Goal: Task Accomplishment & Management: Complete application form

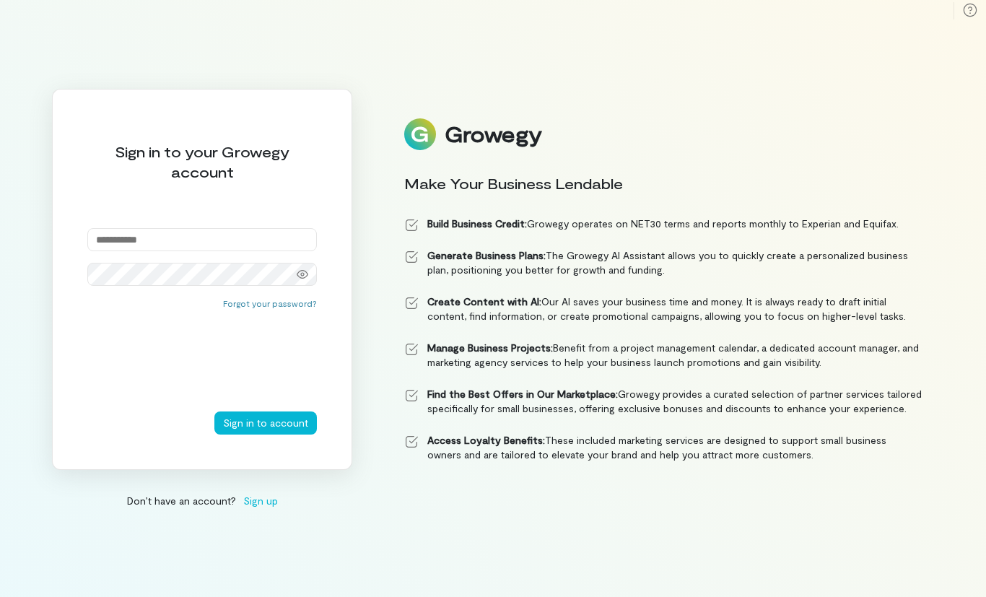
click at [224, 251] on input "email" at bounding box center [201, 239] width 229 height 23
type input "**********"
click at [254, 434] on button "Sign in to account" at bounding box center [265, 422] width 102 height 23
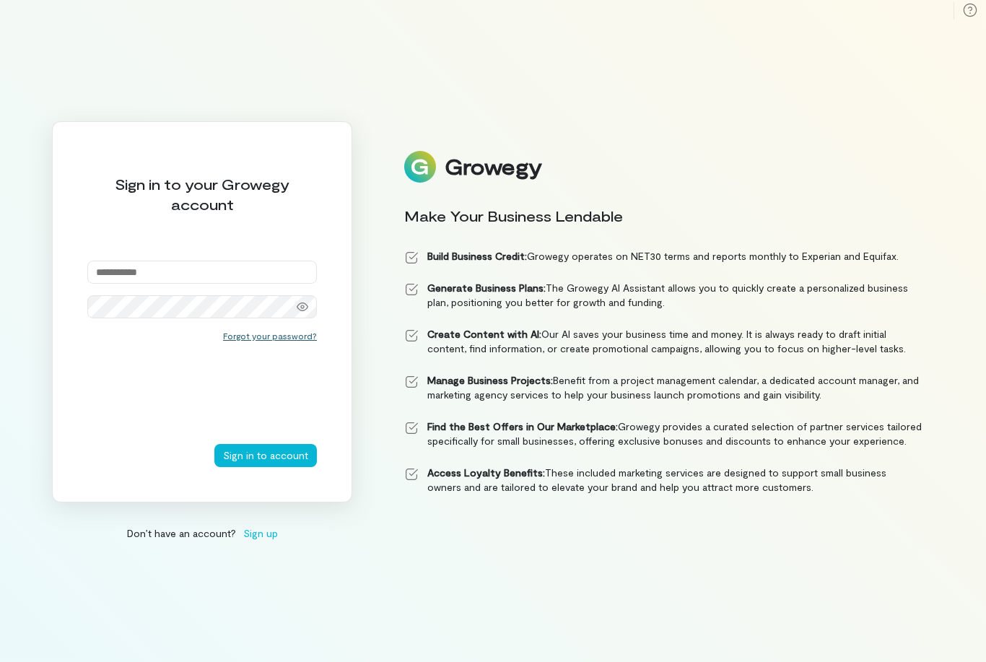
click at [276, 341] on button "Forgot your password?" at bounding box center [270, 336] width 94 height 12
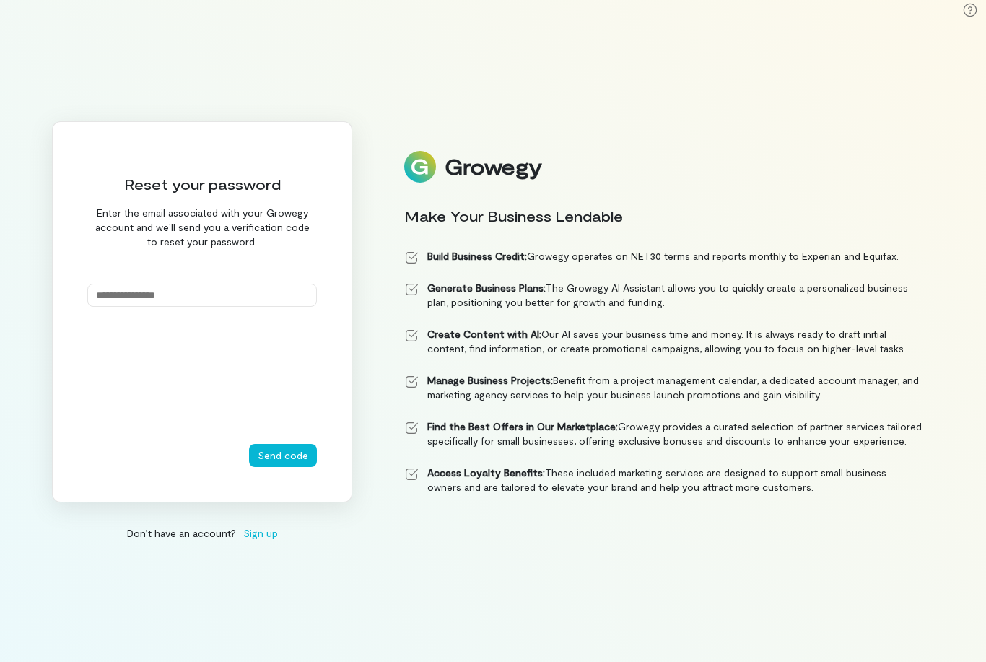
click at [214, 307] on input "email" at bounding box center [201, 295] width 229 height 23
type input "**********"
click at [274, 467] on button "Send code" at bounding box center [283, 455] width 68 height 23
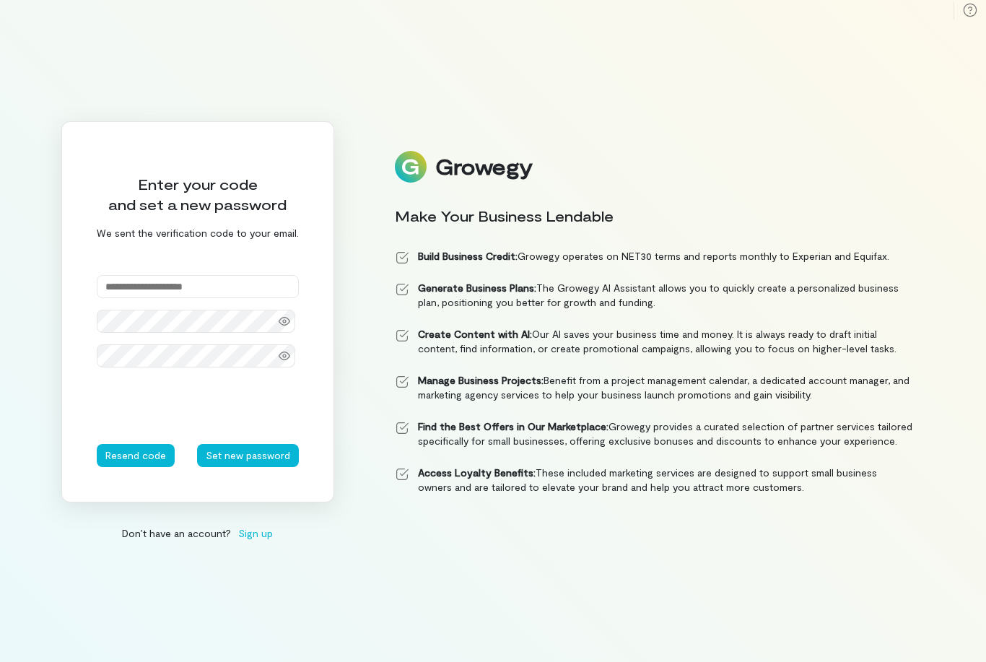
click at [126, 298] on input "text" at bounding box center [198, 286] width 202 height 23
click at [222, 298] on input "text" at bounding box center [198, 286] width 202 height 23
paste input "********"
click at [128, 341] on div "********" at bounding box center [198, 321] width 202 height 92
click at [159, 298] on input "********" at bounding box center [198, 286] width 202 height 23
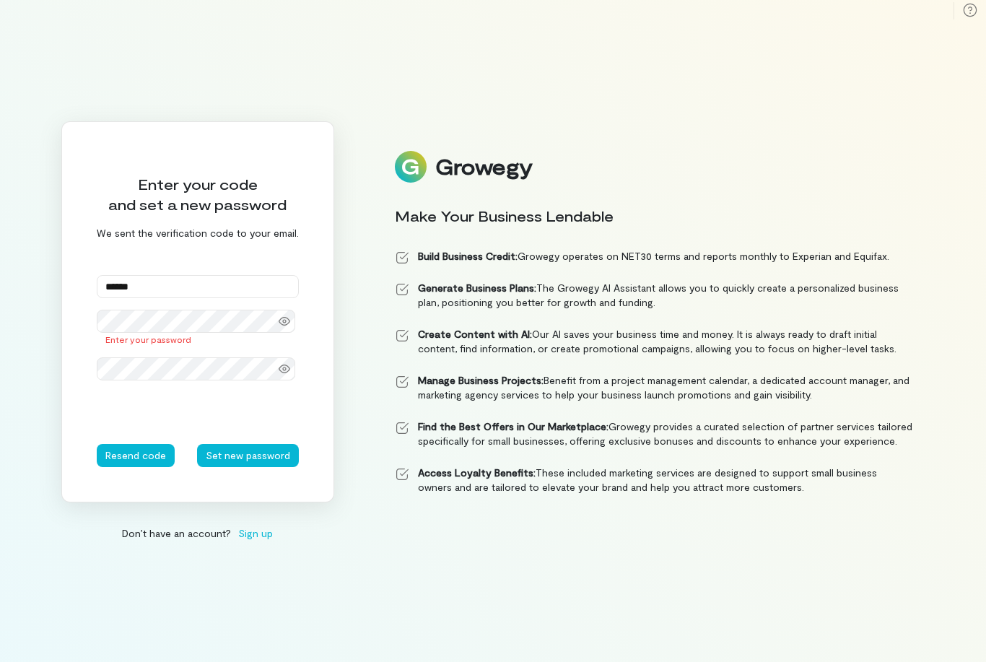
type input "******"
click at [319, 411] on div "Enter your code and set a new password We sent the verification code to your em…" at bounding box center [197, 311] width 273 height 381
click at [224, 467] on button "Set new password" at bounding box center [248, 455] width 102 height 23
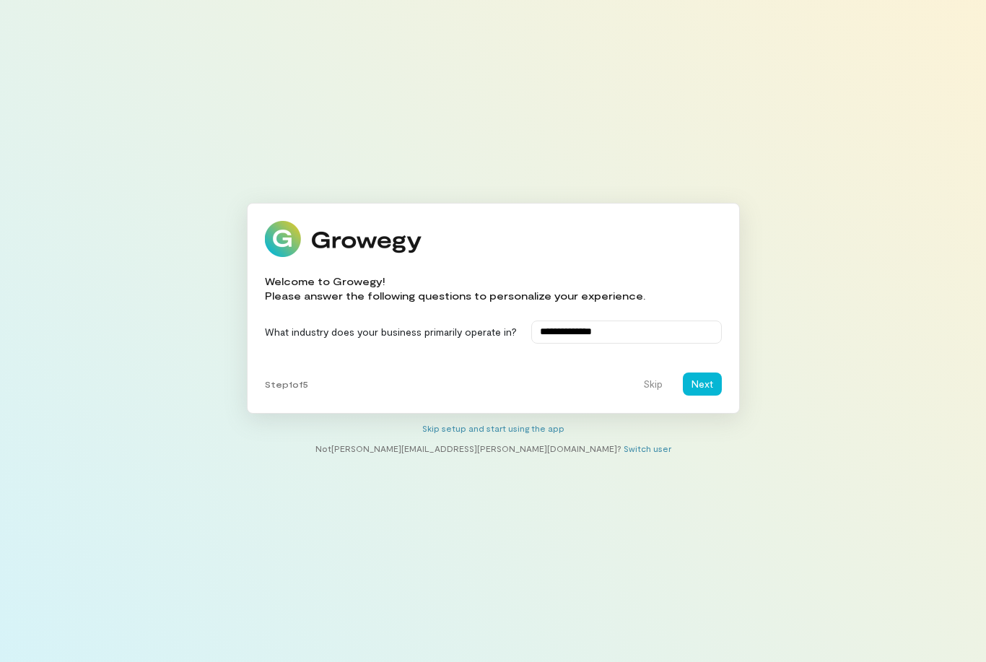
type input "**********"
click at [696, 395] on button "Next" at bounding box center [702, 383] width 39 height 23
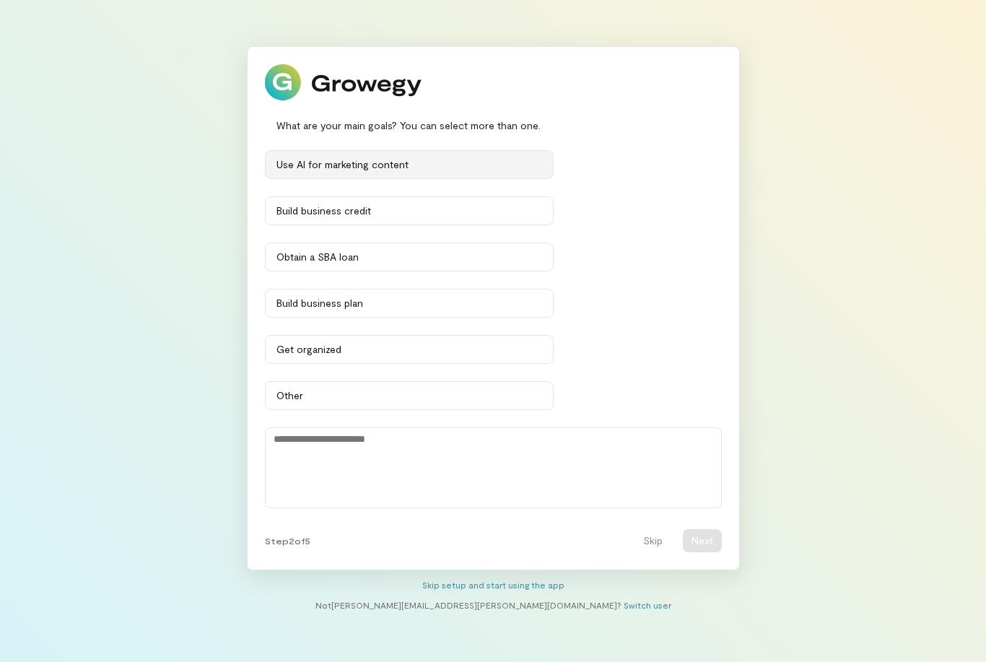
drag, startPoint x: 696, startPoint y: 398, endPoint x: 414, endPoint y: 190, distance: 350.4
click at [414, 172] on div "Use AI for marketing content" at bounding box center [409, 164] width 266 height 14
click at [415, 172] on div "Use AI for marketing content" at bounding box center [401, 164] width 251 height 14
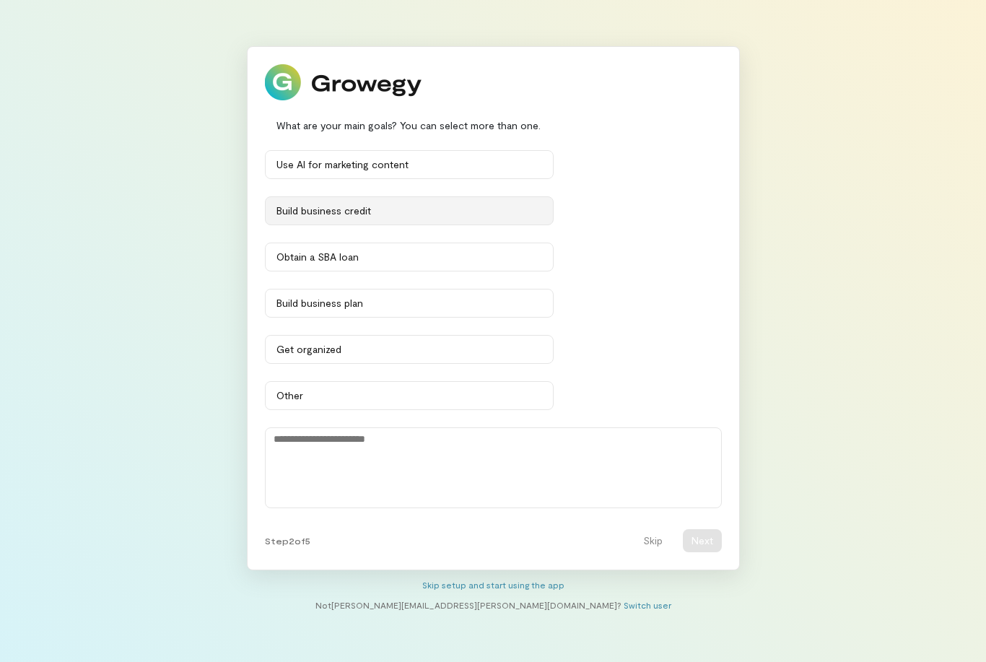
drag, startPoint x: 415, startPoint y: 191, endPoint x: 405, endPoint y: 223, distance: 33.3
click at [403, 223] on button "Build business credit" at bounding box center [409, 210] width 289 height 29
click at [405, 223] on button "Build business credit" at bounding box center [409, 210] width 289 height 29
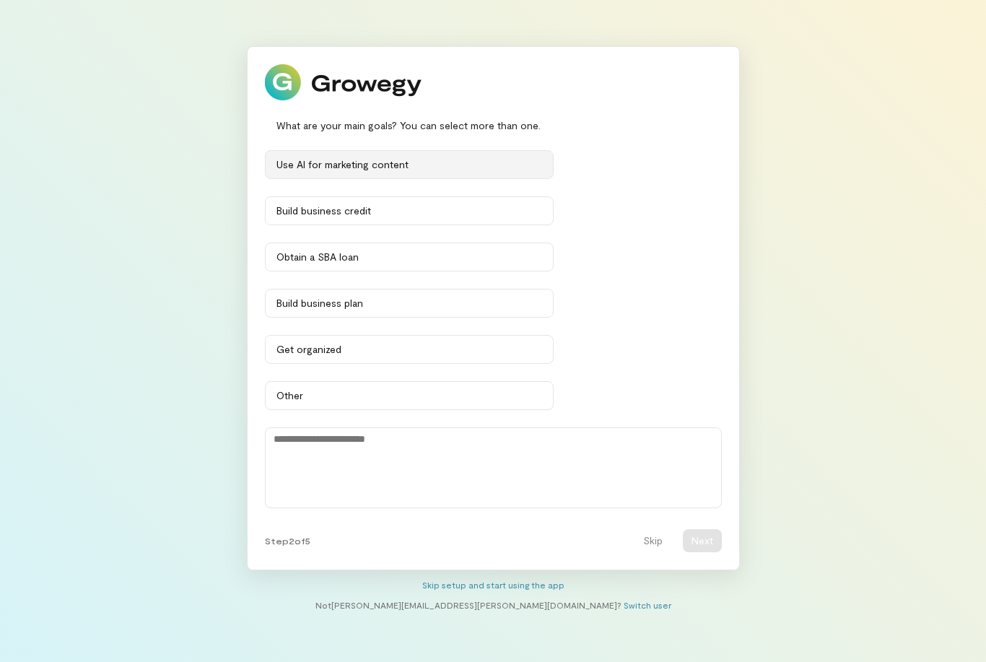
drag, startPoint x: 405, startPoint y: 223, endPoint x: 429, endPoint y: 191, distance: 40.1
click at [429, 172] on div "Use AI for marketing content" at bounding box center [409, 164] width 266 height 14
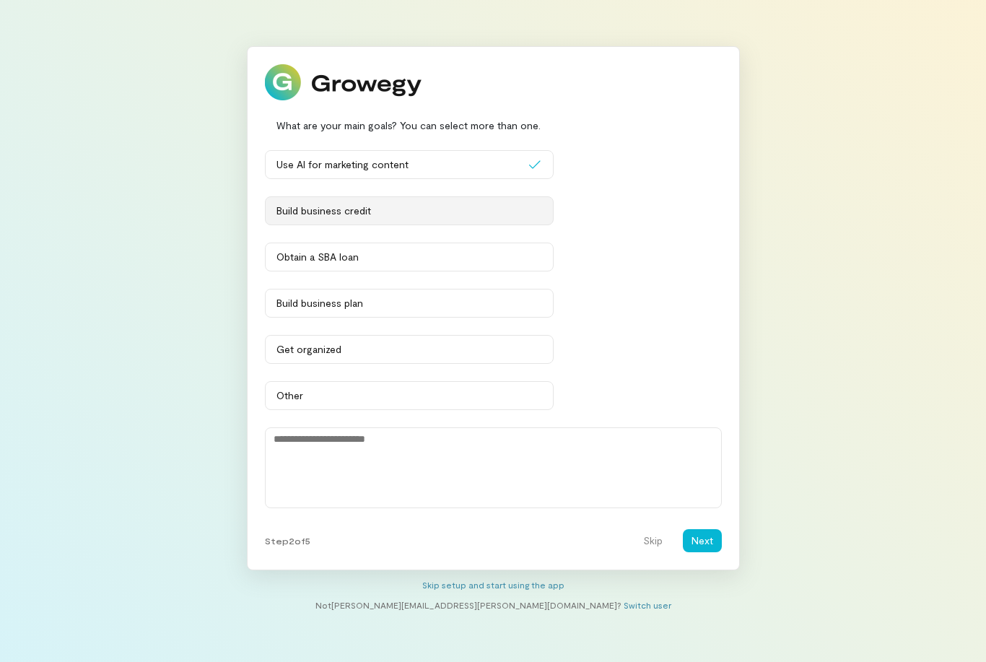
click at [405, 218] on div "Build business credit" at bounding box center [409, 210] width 266 height 14
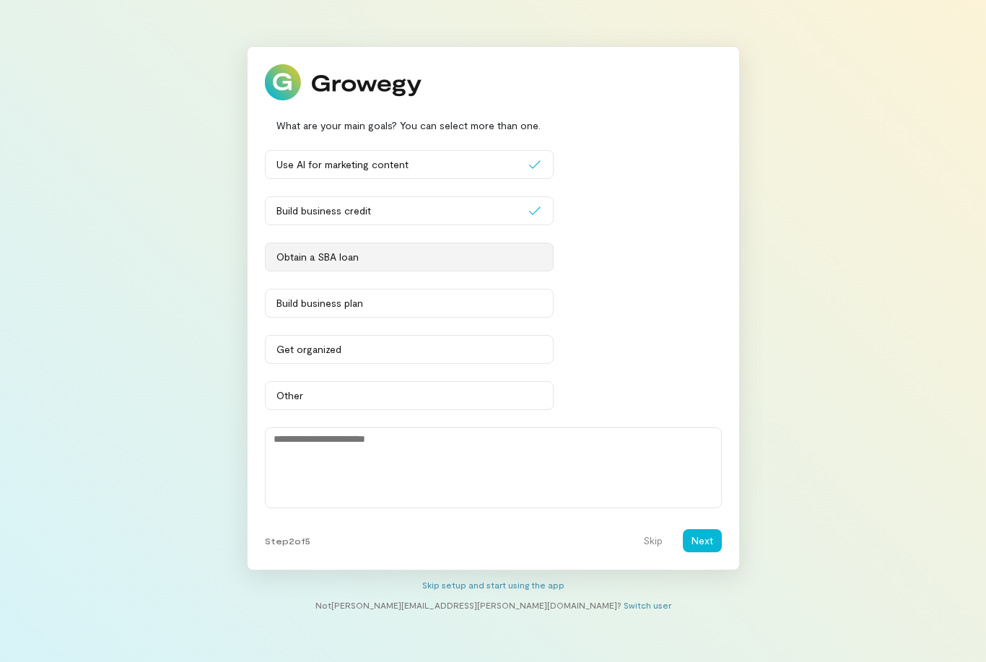
drag, startPoint x: 405, startPoint y: 237, endPoint x: 400, endPoint y: 285, distance: 48.6
click at [400, 264] on div "Obtain a SBA loan" at bounding box center [409, 257] width 266 height 14
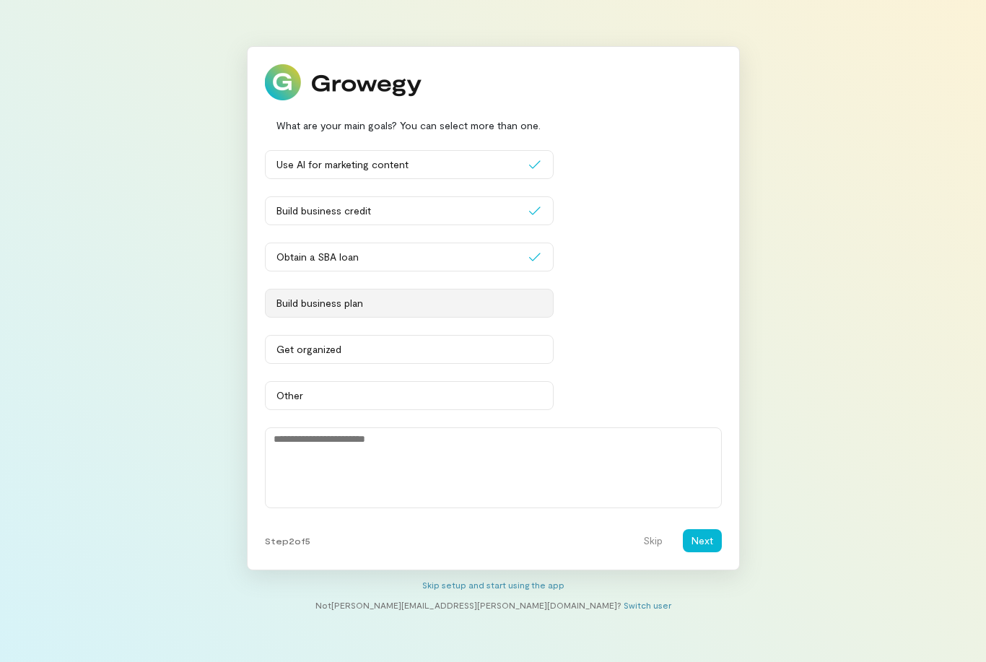
click at [405, 310] on div "Build business plan" at bounding box center [409, 303] width 266 height 14
click at [405, 356] on div "Get organized" at bounding box center [409, 349] width 266 height 14
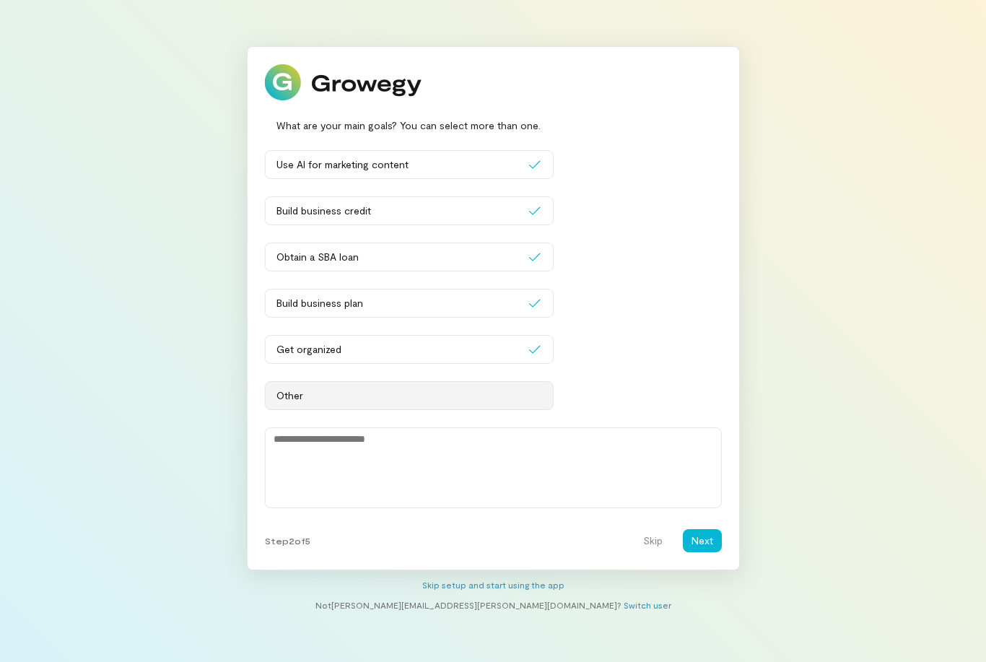
click at [405, 410] on button "Other" at bounding box center [409, 395] width 289 height 29
drag, startPoint x: 405, startPoint y: 426, endPoint x: 360, endPoint y: 476, distance: 67.4
click at [359, 475] on textarea at bounding box center [493, 467] width 457 height 81
click at [360, 476] on textarea at bounding box center [493, 467] width 457 height 81
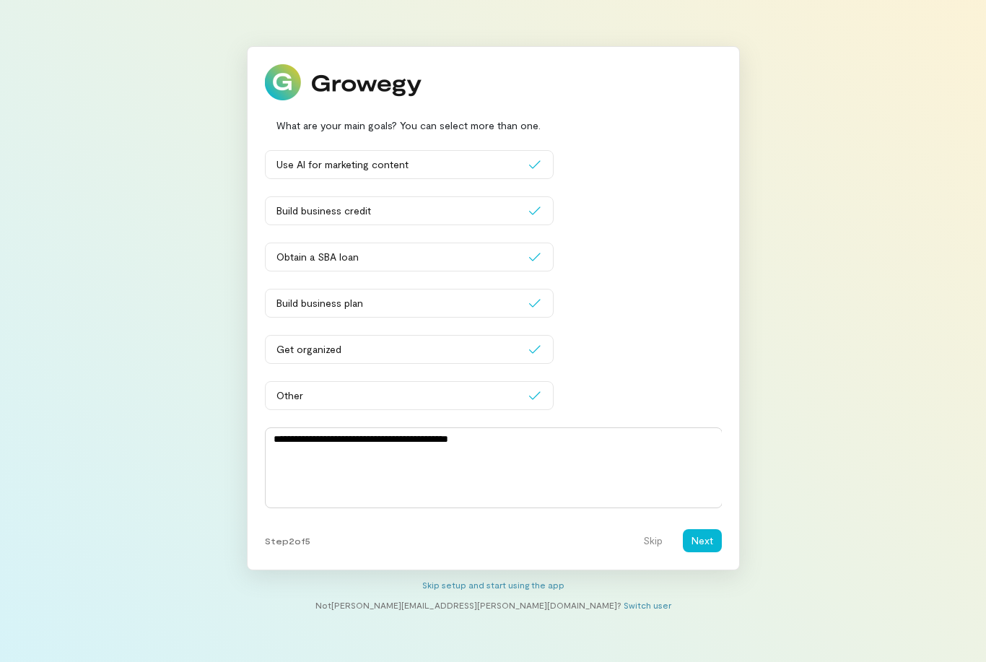
type textarea "**********"
click at [701, 552] on button "Next" at bounding box center [702, 540] width 39 height 23
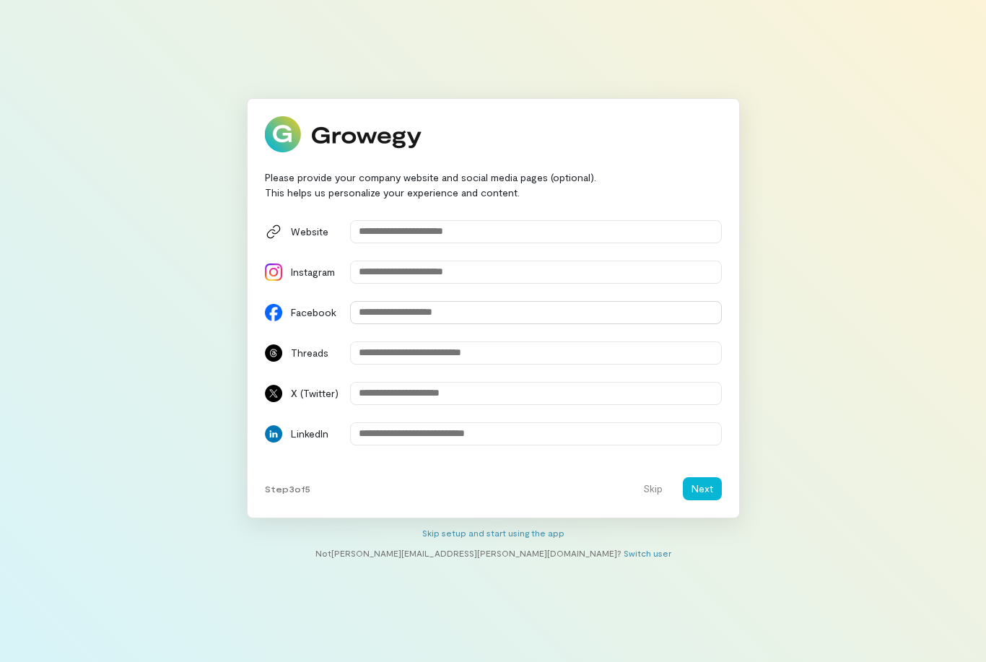
click at [401, 324] on input "Facebook" at bounding box center [536, 312] width 372 height 23
click at [646, 500] on button "Skip" at bounding box center [652, 488] width 37 height 23
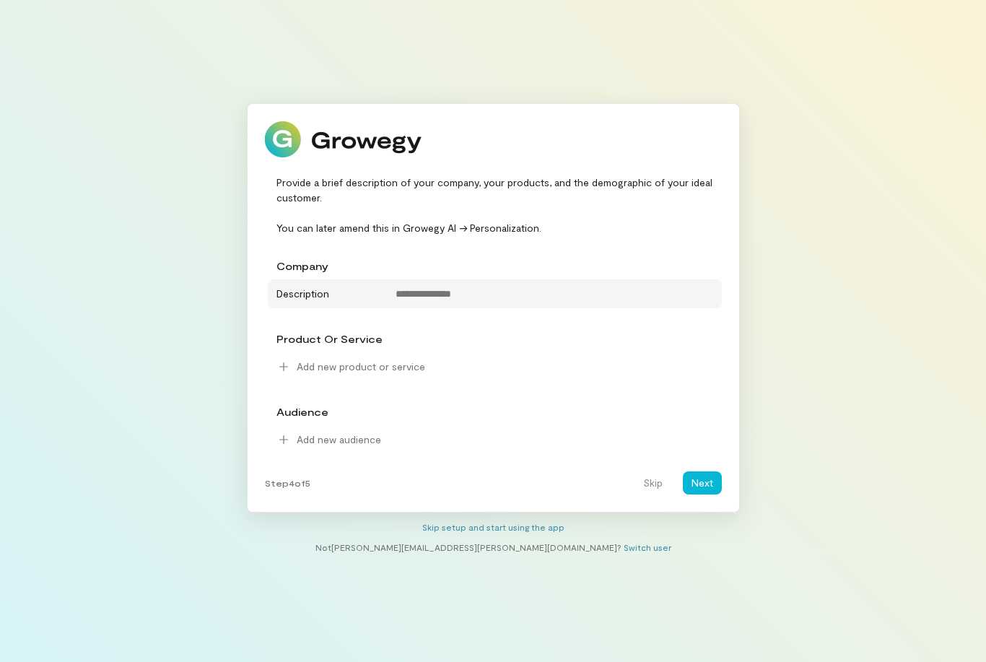
click at [310, 301] on div "Description" at bounding box center [324, 291] width 113 height 19
click at [426, 305] on textarea at bounding box center [554, 293] width 335 height 23
type textarea "**********"
click at [387, 374] on span "Add new product or service" at bounding box center [361, 366] width 128 height 14
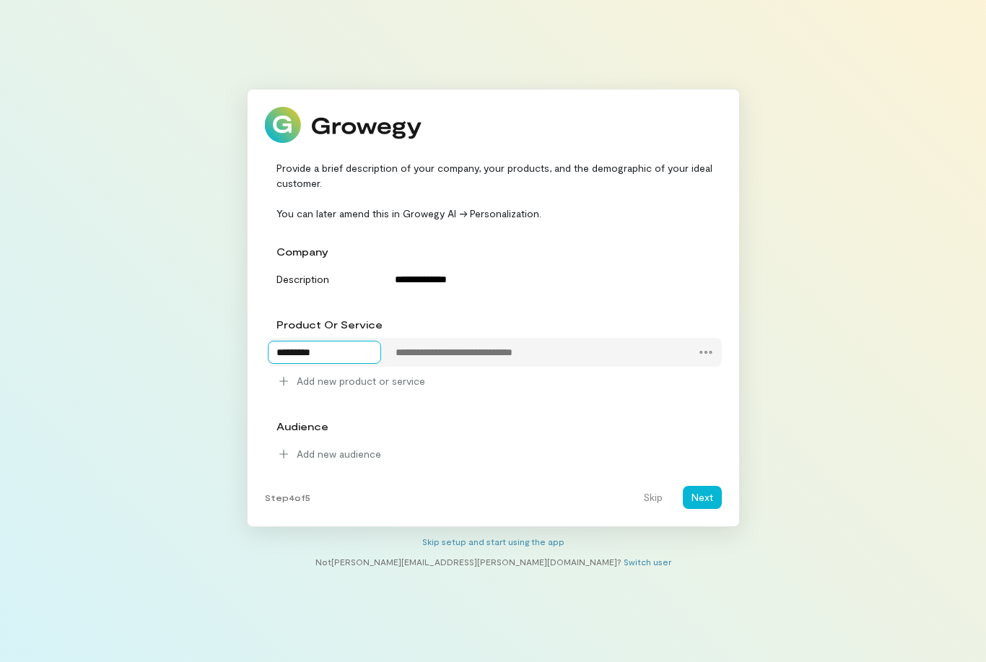
type textarea "*********"
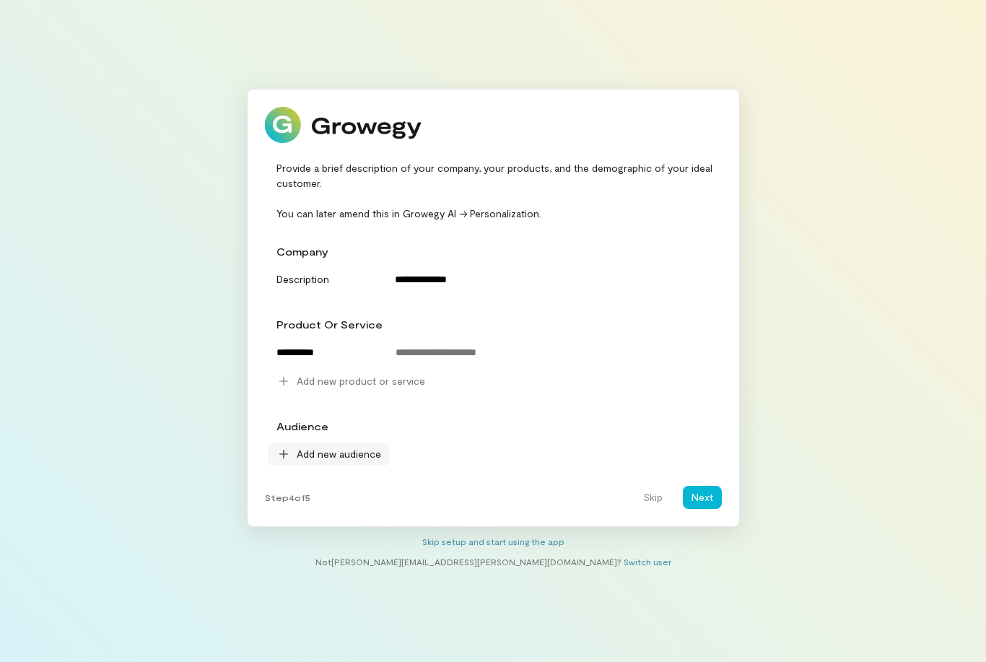
drag, startPoint x: 532, startPoint y: 378, endPoint x: 342, endPoint y: 479, distance: 215.6
click at [342, 461] on span "Add new audience" at bounding box center [339, 454] width 84 height 14
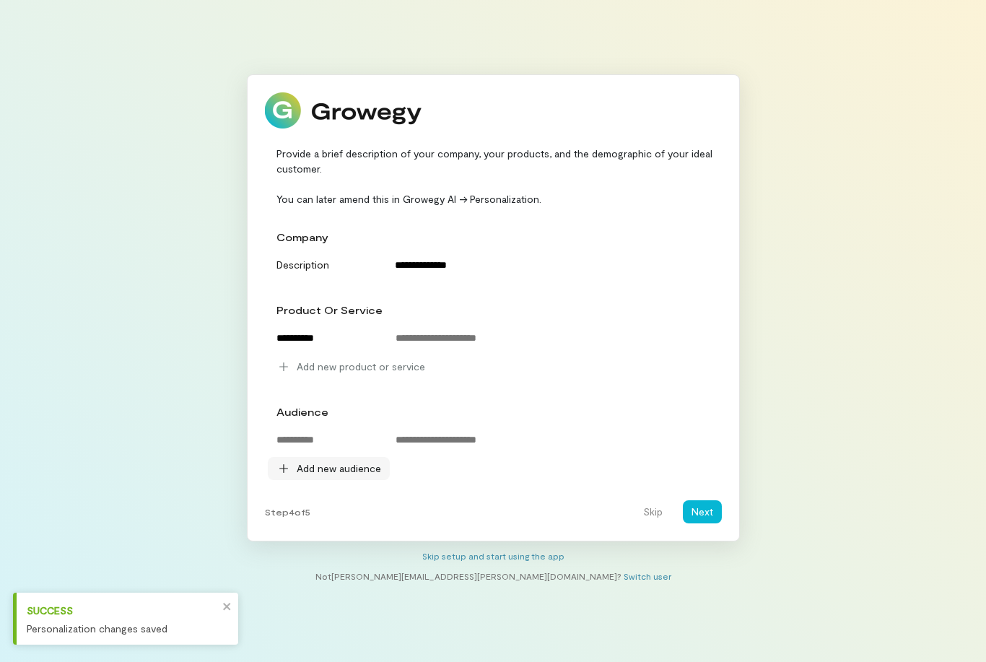
click at [339, 475] on span "Add new audience" at bounding box center [339, 468] width 84 height 14
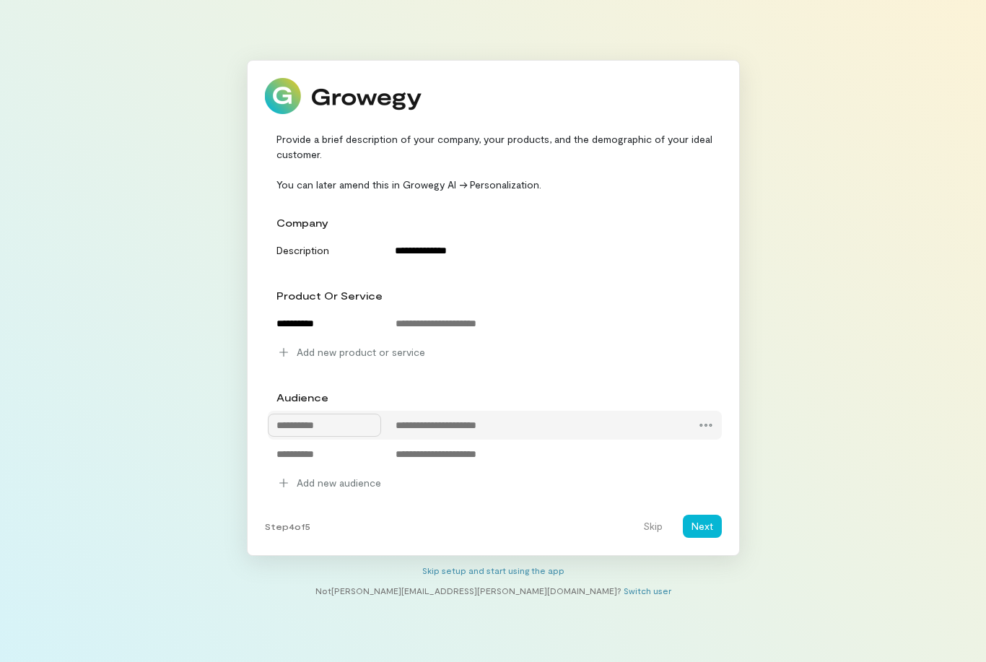
click at [706, 538] on button "Next" at bounding box center [702, 525] width 39 height 23
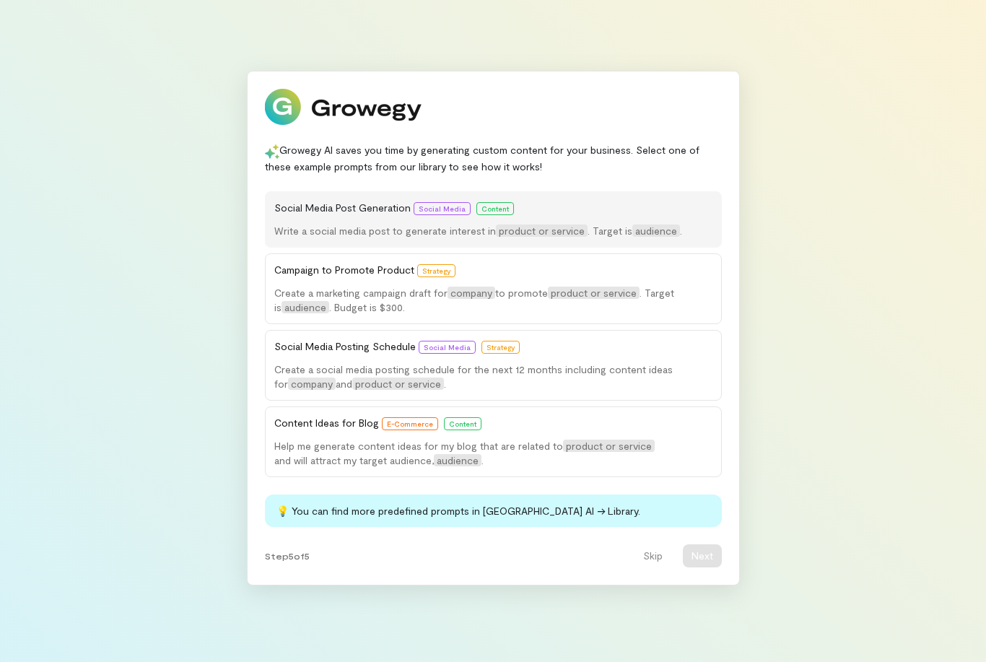
click at [488, 215] on div "Content" at bounding box center [495, 208] width 38 height 13
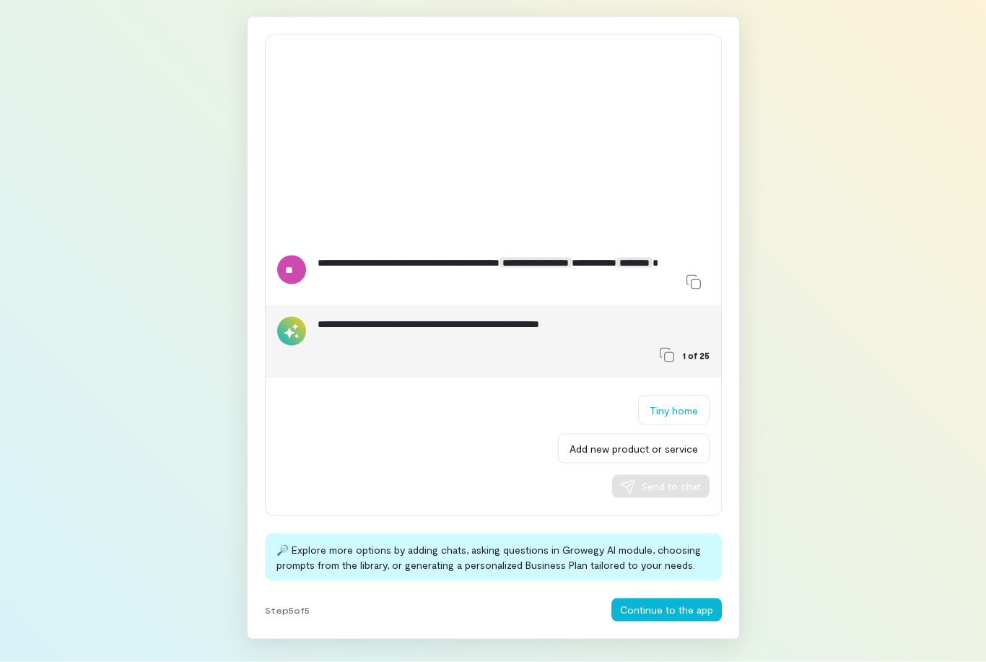
scroll to position [46, 0]
drag, startPoint x: 488, startPoint y: 237, endPoint x: 654, endPoint y: 613, distance: 411.8
click at [654, 613] on button "Continue to the app" at bounding box center [666, 609] width 110 height 23
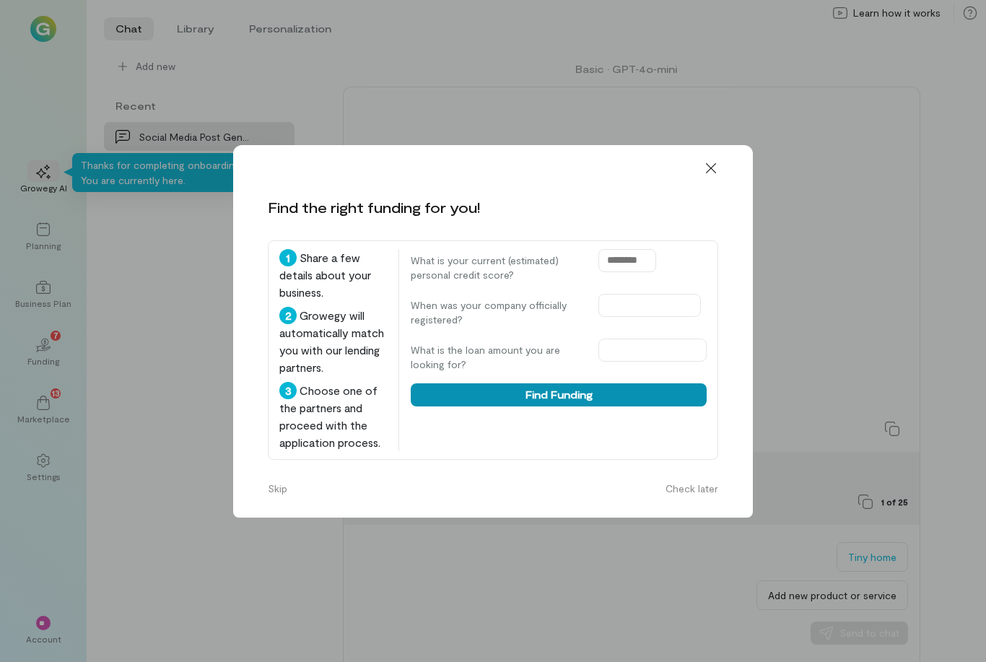
click at [543, 383] on button "Find Funding" at bounding box center [559, 394] width 296 height 23
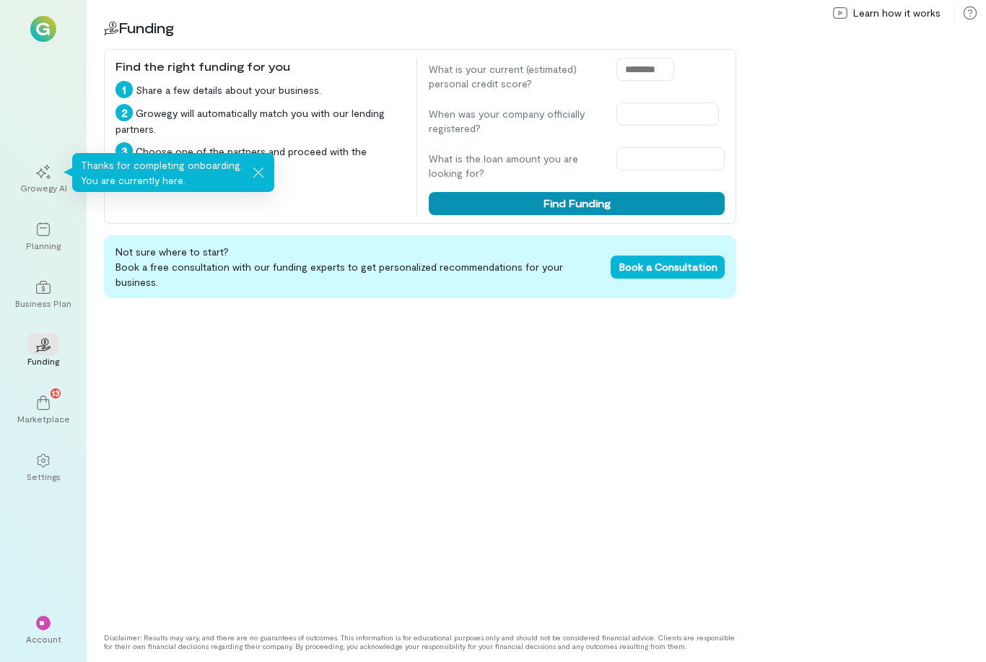
click at [553, 206] on button "Find Funding" at bounding box center [577, 203] width 296 height 23
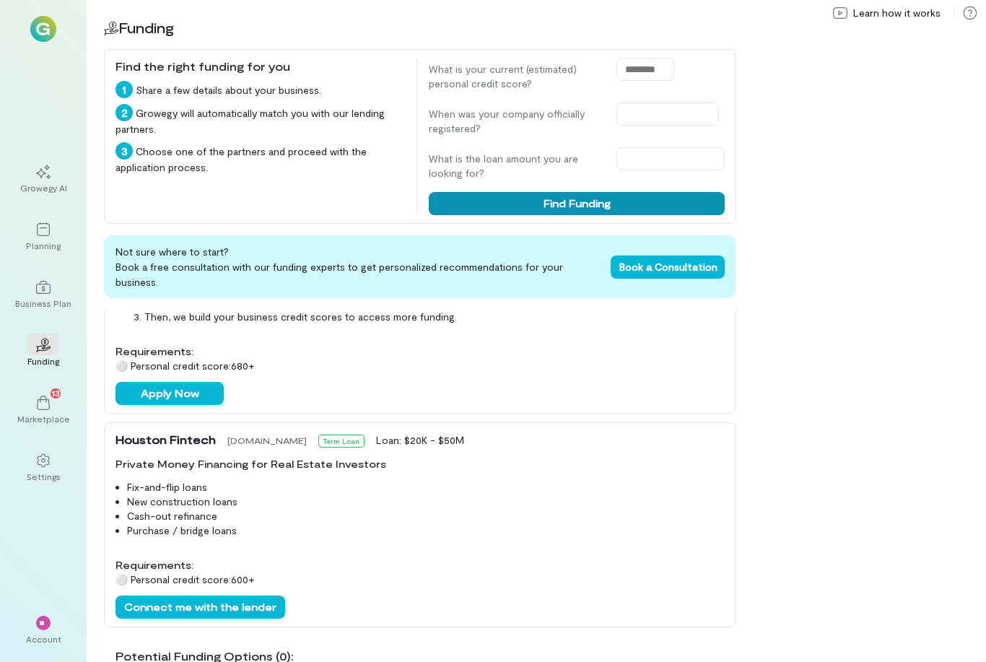
scroll to position [46, 0]
